Goal: Check status: Check status

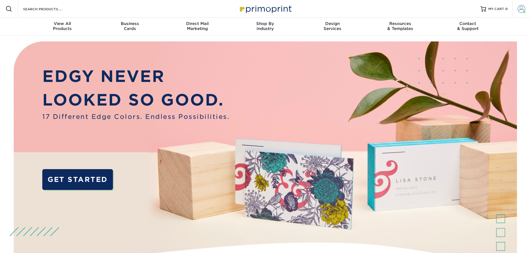
click at [519, 8] on span at bounding box center [521, 9] width 8 height 8
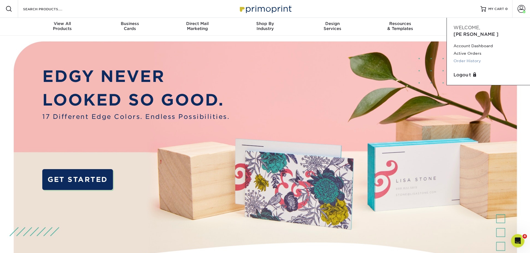
click at [471, 57] on link "Order History" at bounding box center [488, 61] width 70 height 8
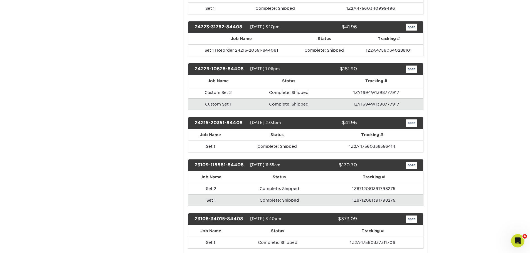
scroll to position [389, 0]
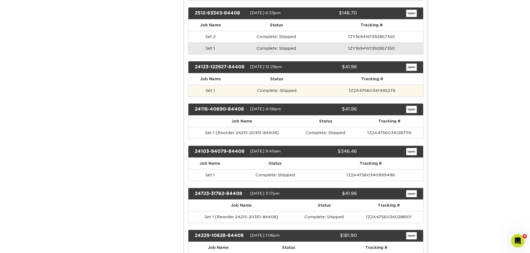
click at [286, 93] on td "Complete: Shipped" at bounding box center [277, 91] width 88 height 12
click at [209, 93] on td "Set 1" at bounding box center [210, 91] width 44 height 12
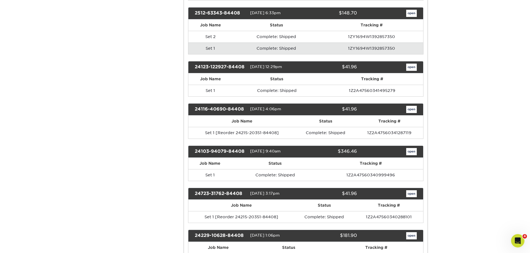
drag, startPoint x: 265, startPoint y: 66, endPoint x: 325, endPoint y: 77, distance: 60.2
click at [265, 66] on span "[DATE] 12:29pm" at bounding box center [266, 67] width 32 height 4
click at [409, 67] on link "open" at bounding box center [411, 67] width 11 height 7
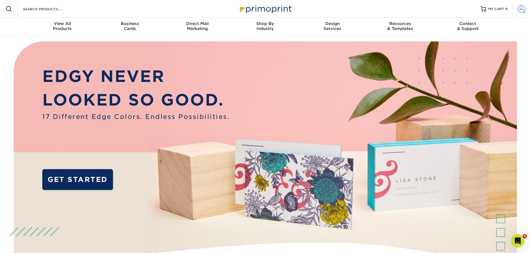
click at [520, 11] on span at bounding box center [521, 9] width 8 height 8
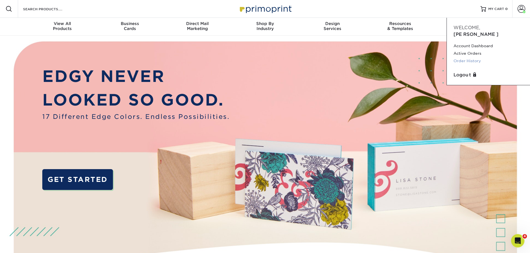
click at [469, 57] on link "Order History" at bounding box center [488, 61] width 70 height 8
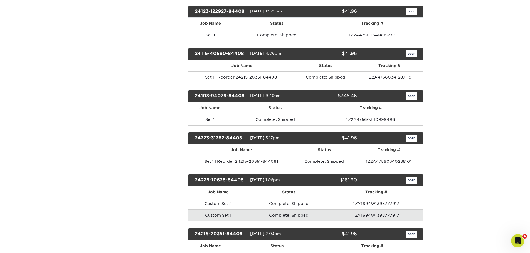
scroll to position [417, 0]
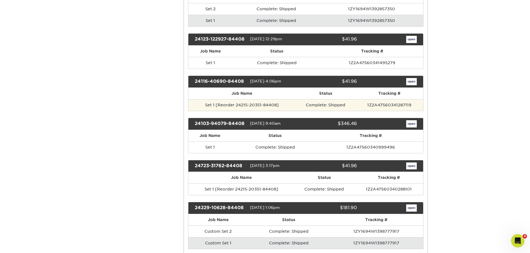
click at [266, 99] on td "Set 1 [Reorder 24215-20351-84408]" at bounding box center [241, 105] width 107 height 12
click at [274, 106] on td "Set 1 [Reorder 24215-20351-84408]" at bounding box center [241, 105] width 107 height 12
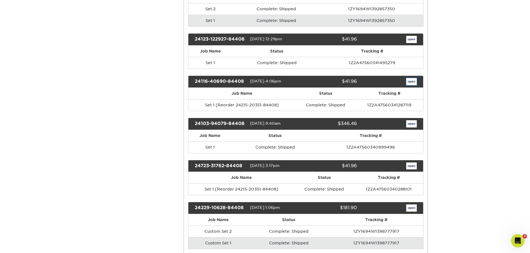
click at [406, 81] on link "open" at bounding box center [411, 81] width 11 height 7
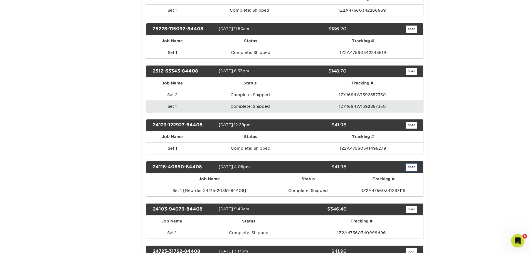
scroll to position [0, 0]
